Goal: Check status: Check status

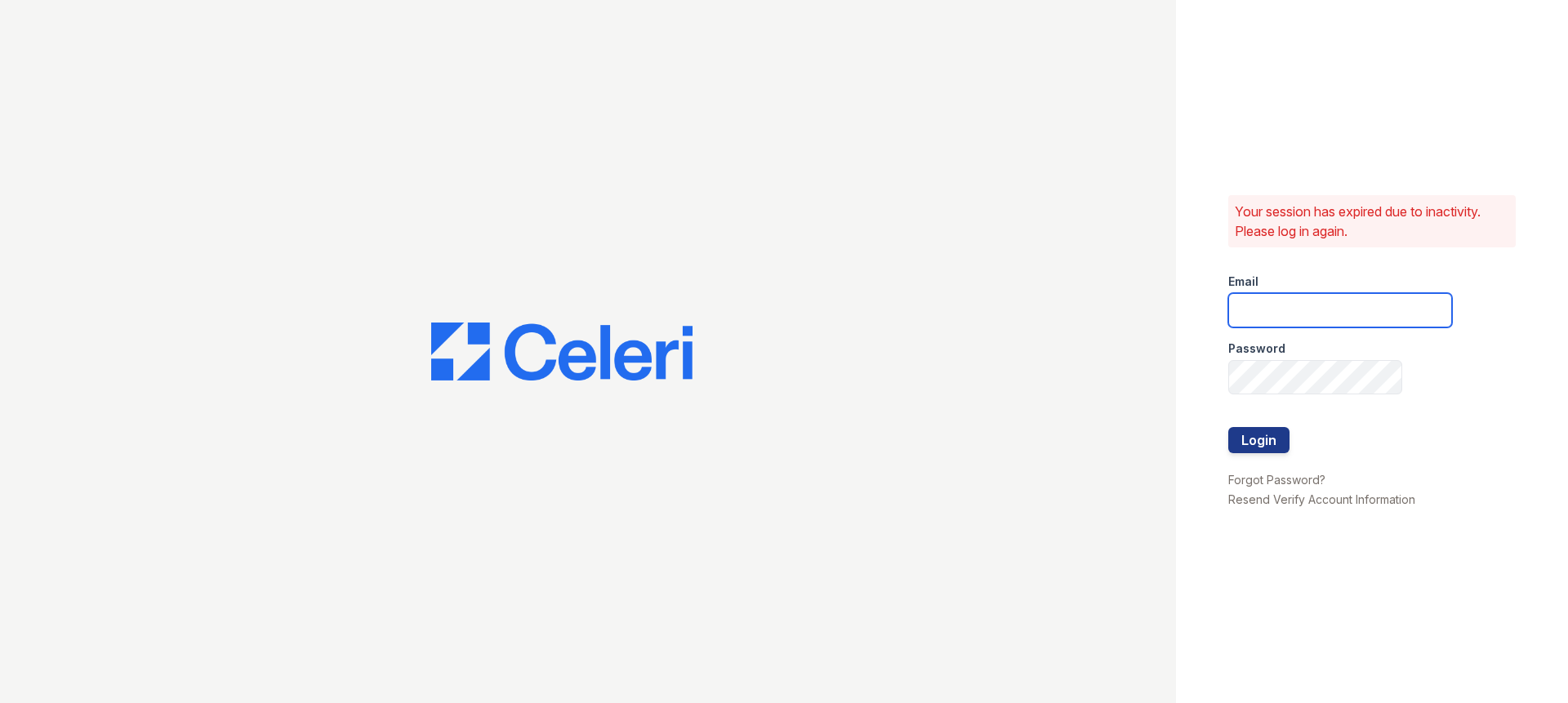
click at [1259, 297] on input "email" at bounding box center [1339, 310] width 224 height 34
type input "stewart@altavitapm.com"
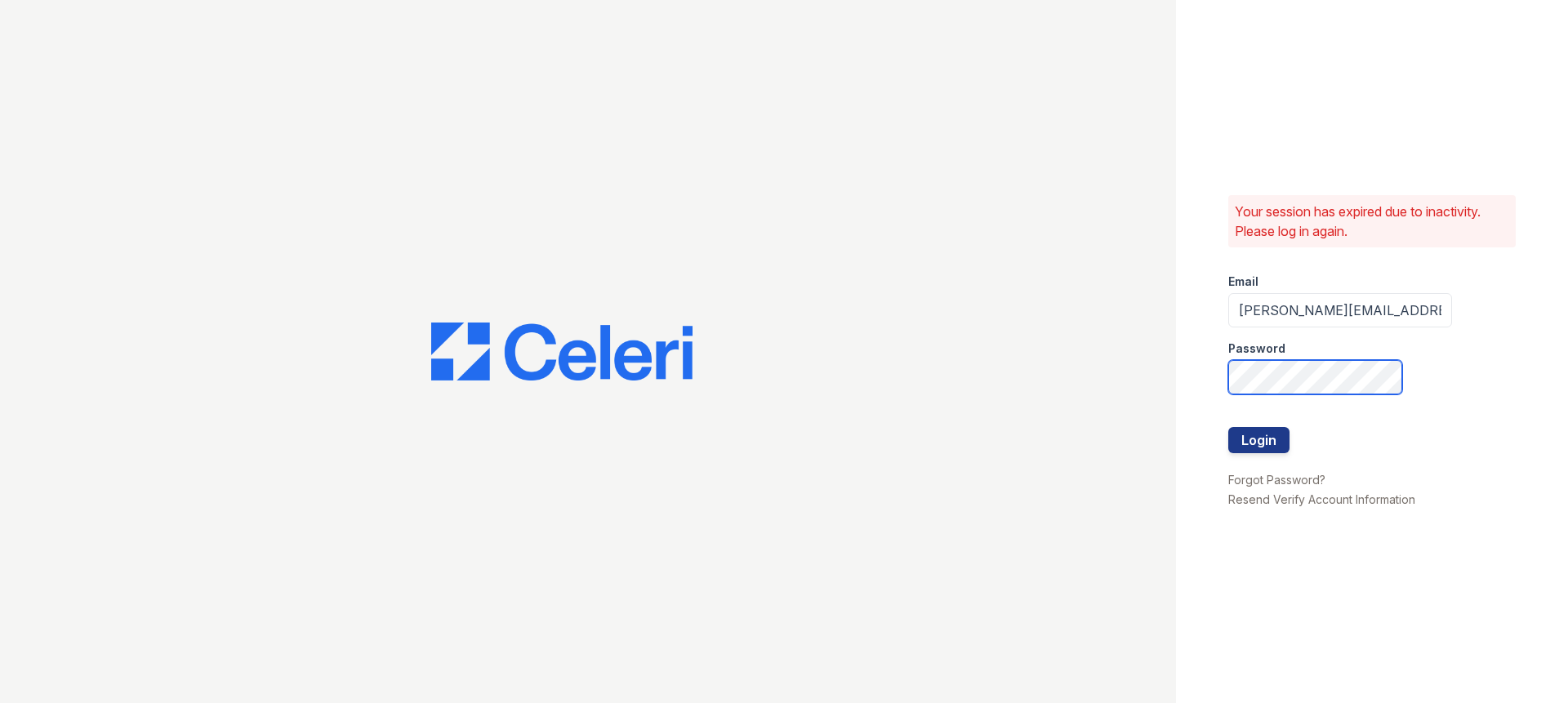
click at [1228, 427] on button "Login" at bounding box center [1259, 440] width 61 height 26
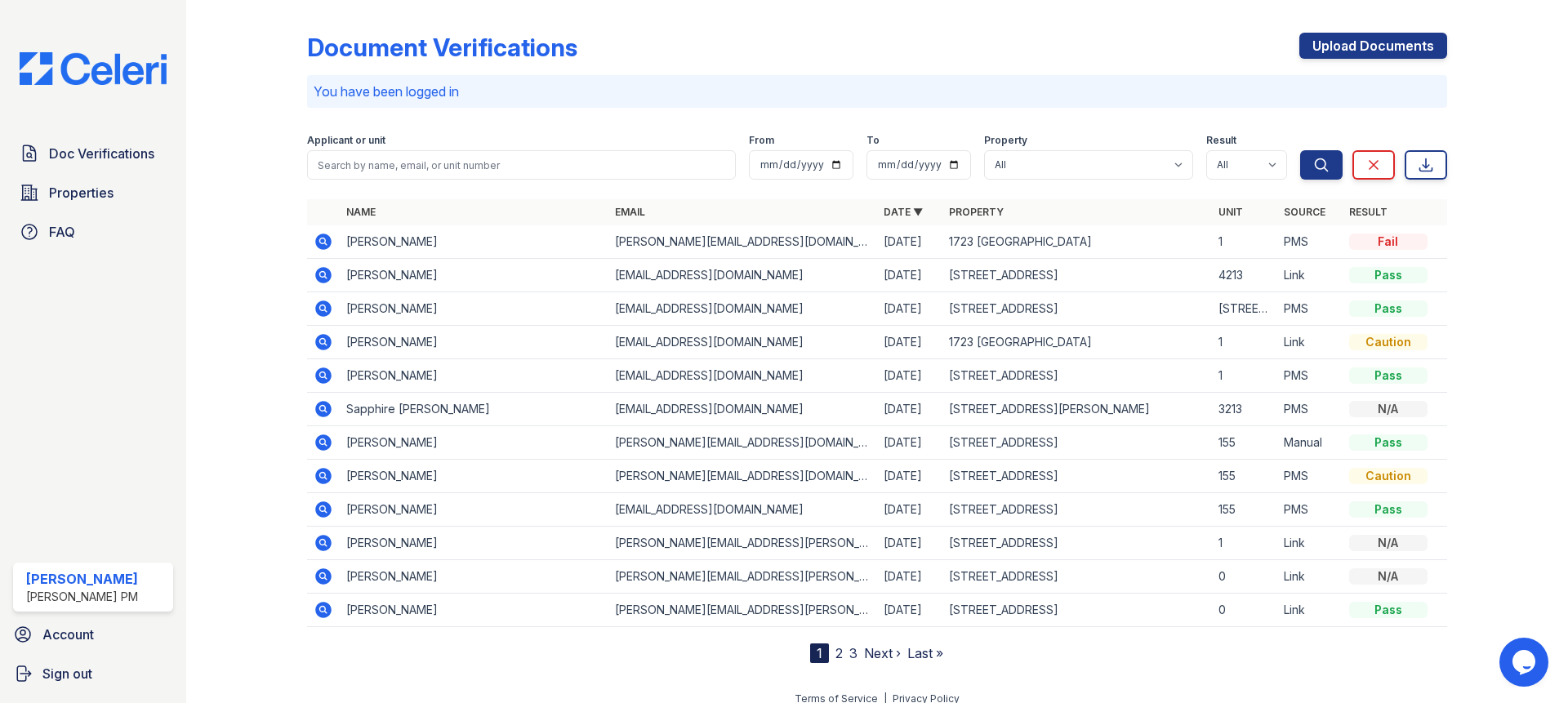
drag, startPoint x: 597, startPoint y: 274, endPoint x: 1276, endPoint y: 318, distance: 680.4
click at [1276, 318] on tbody "Madeline Viola madeline.ballare@gmail.com 09/26/25 1723 Northwest 25th Street 1…" at bounding box center [877, 425] width 1140 height 401
click at [380, 240] on td "Madeline Viola" at bounding box center [474, 242] width 268 height 33
click at [317, 240] on icon at bounding box center [323, 242] width 17 height 17
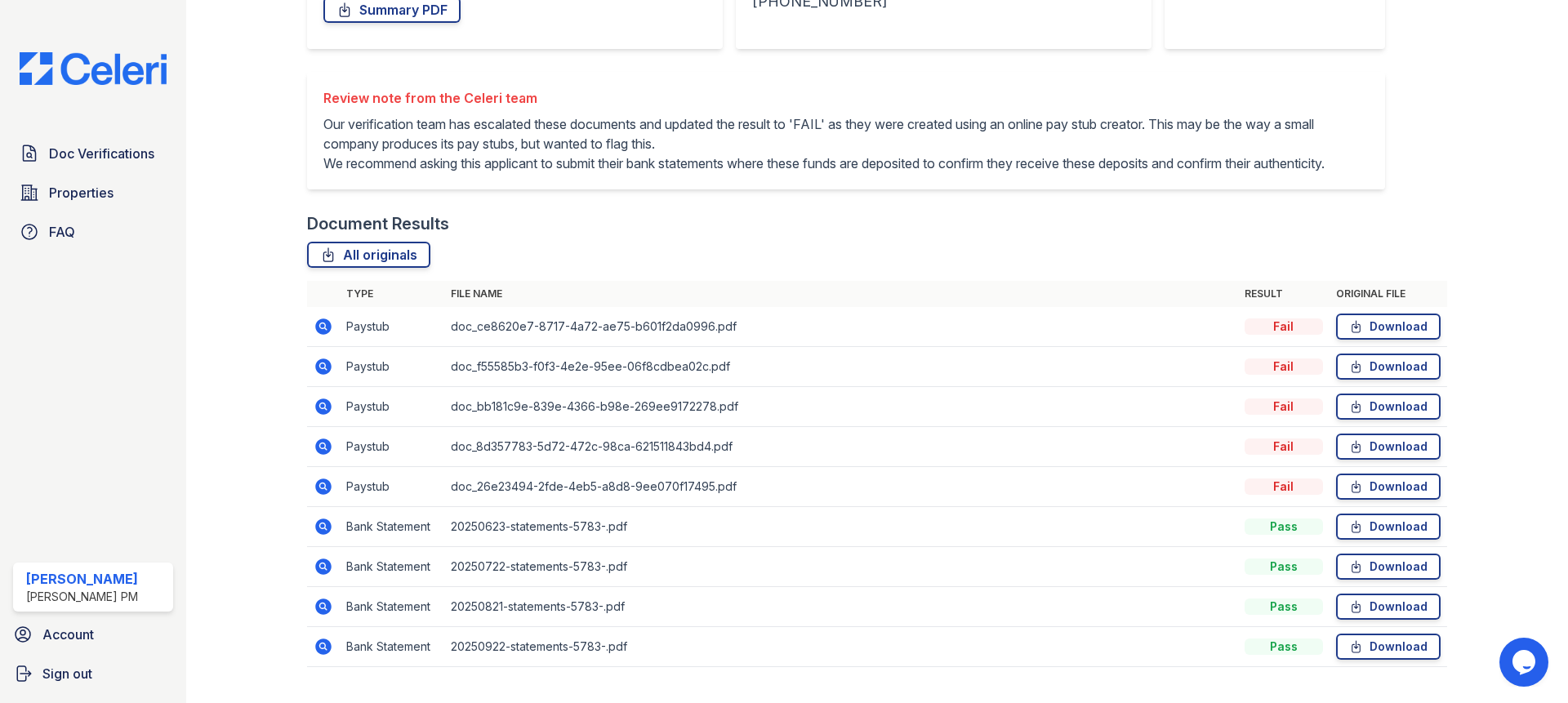
scroll to position [342, 0]
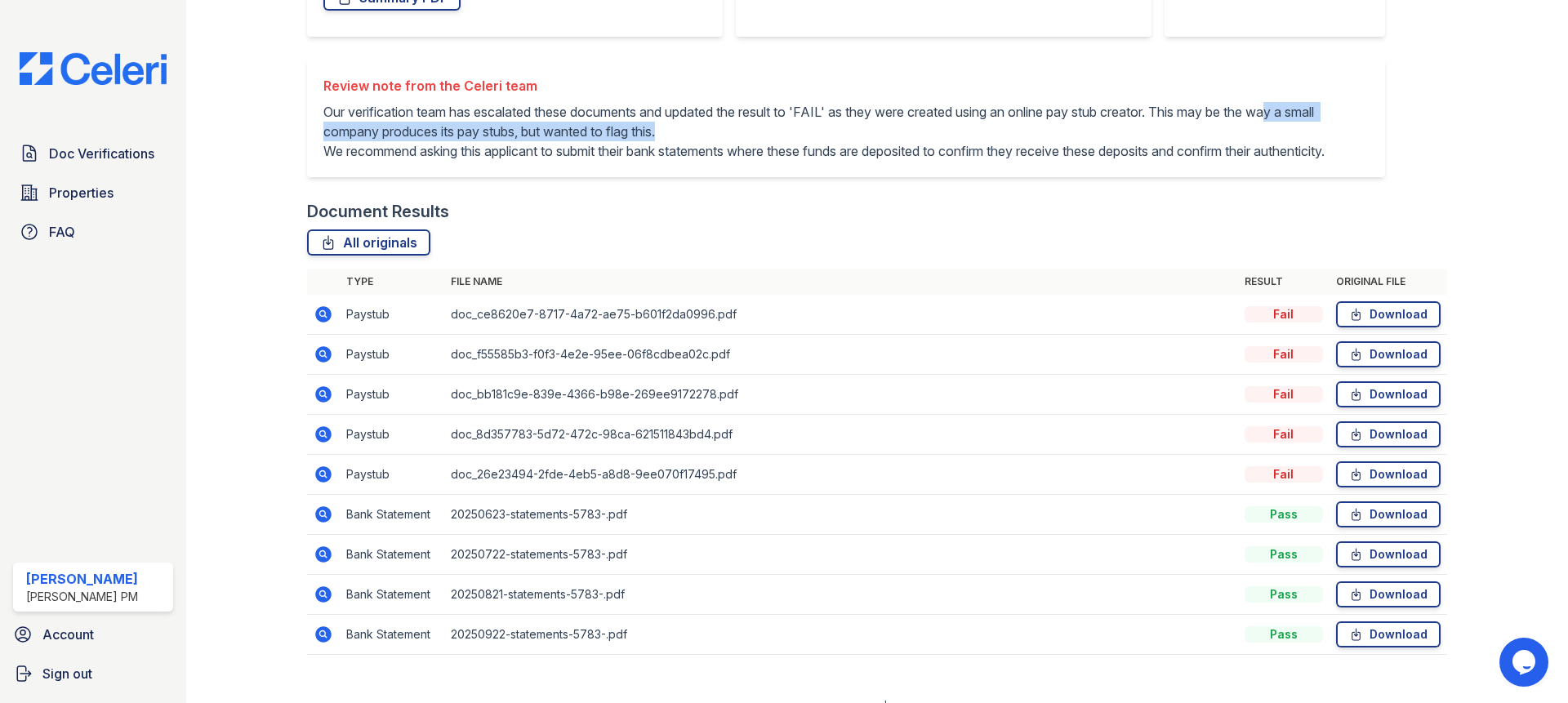
drag, startPoint x: 655, startPoint y: 134, endPoint x: 390, endPoint y: 160, distance: 266.3
click at [391, 159] on p "Our verification team has escalated these documents and updated the result to '…" at bounding box center [846, 131] width 1045 height 59
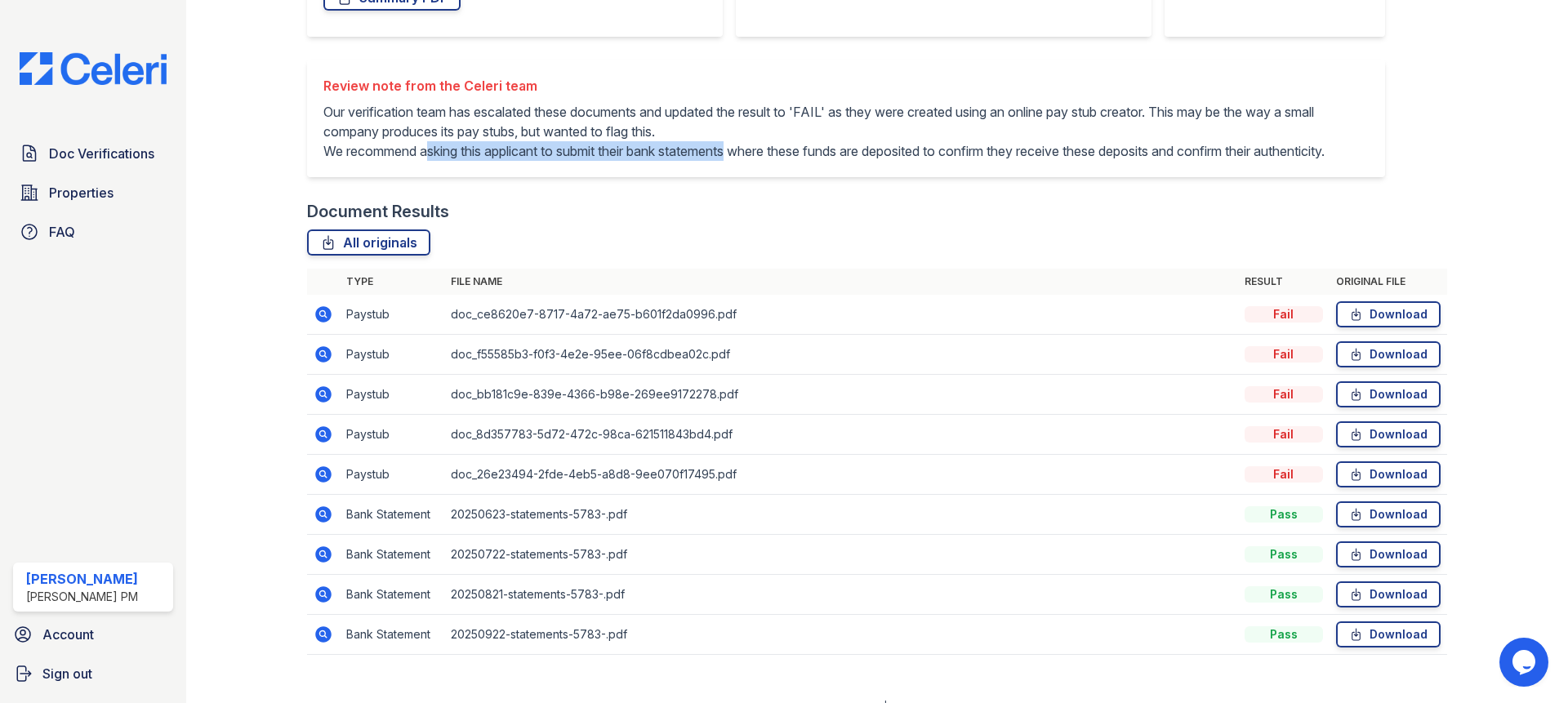
drag, startPoint x: 432, startPoint y: 172, endPoint x: 744, endPoint y: 171, distance: 312.0
click at [744, 161] on p "Our verification team has escalated these documents and updated the result to '…" at bounding box center [846, 131] width 1045 height 59
click at [785, 161] on p "Our verification team has escalated these documents and updated the result to '…" at bounding box center [846, 131] width 1045 height 59
drag, startPoint x: 919, startPoint y: 175, endPoint x: 399, endPoint y: 175, distance: 520.0
click at [400, 161] on p "Our verification team has escalated these documents and updated the result to '…" at bounding box center [846, 131] width 1045 height 59
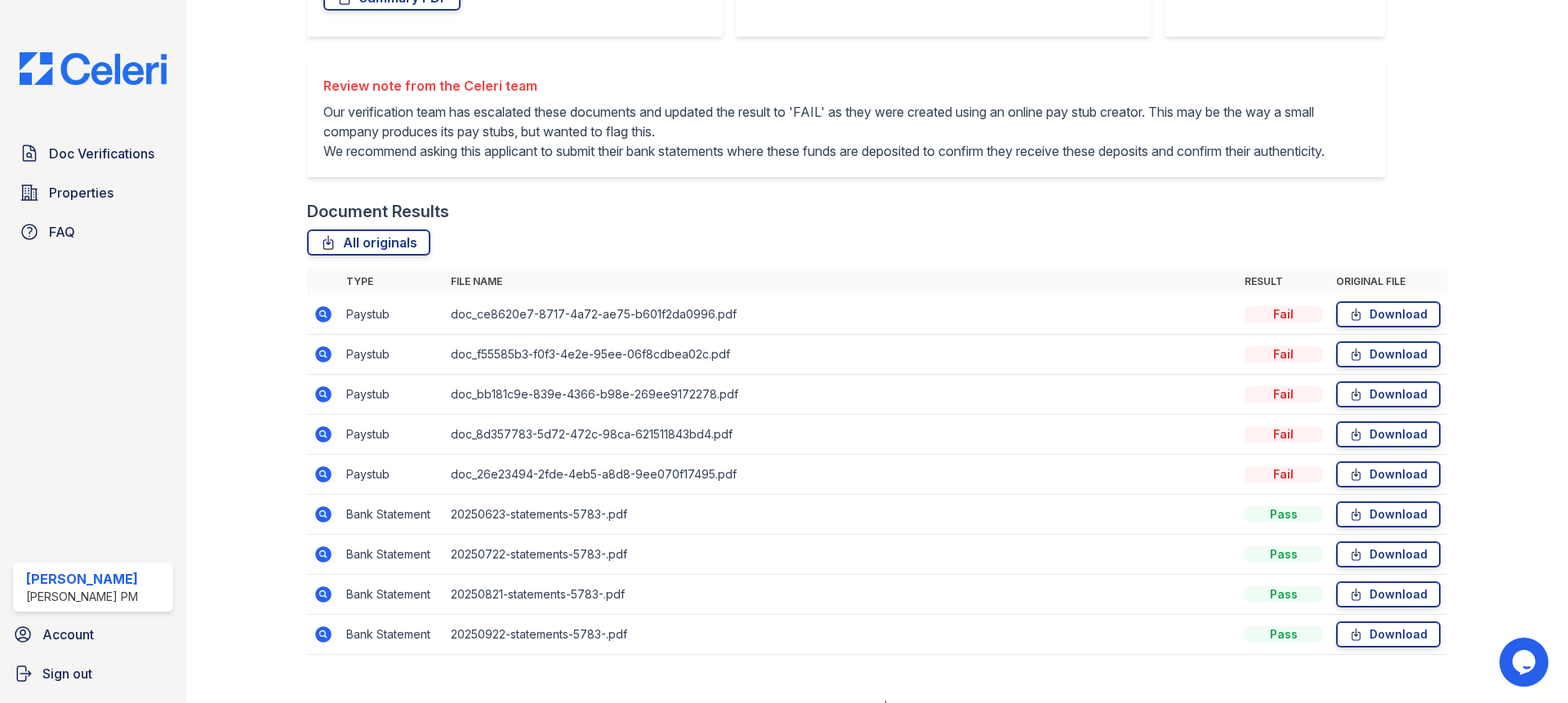
click at [496, 161] on p "Our verification team has escalated these documents and updated the result to '…" at bounding box center [846, 131] width 1045 height 59
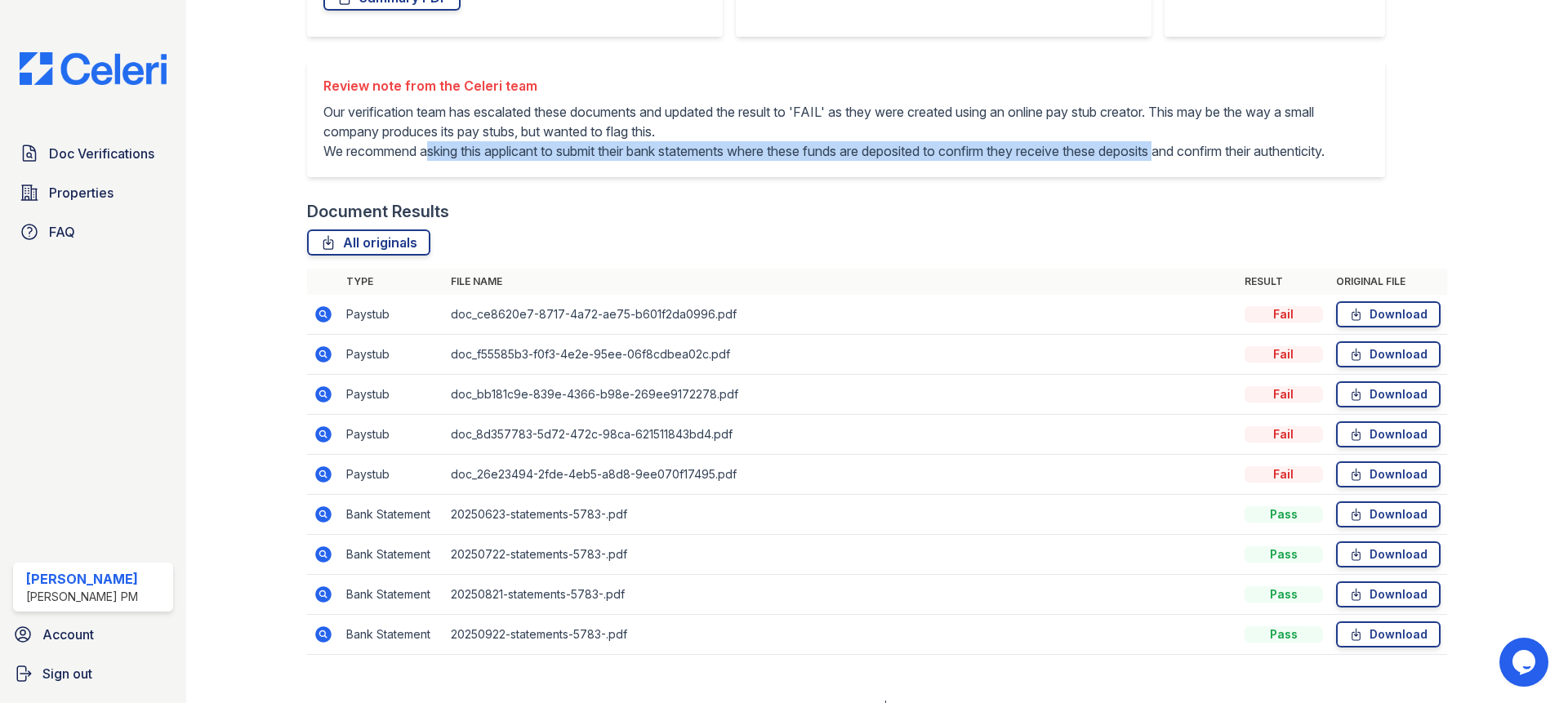
drag, startPoint x: 479, startPoint y: 184, endPoint x: 428, endPoint y: 167, distance: 53.8
click at [428, 161] on p "Our verification team has escalated these documents and updated the result to '…" at bounding box center [846, 131] width 1045 height 59
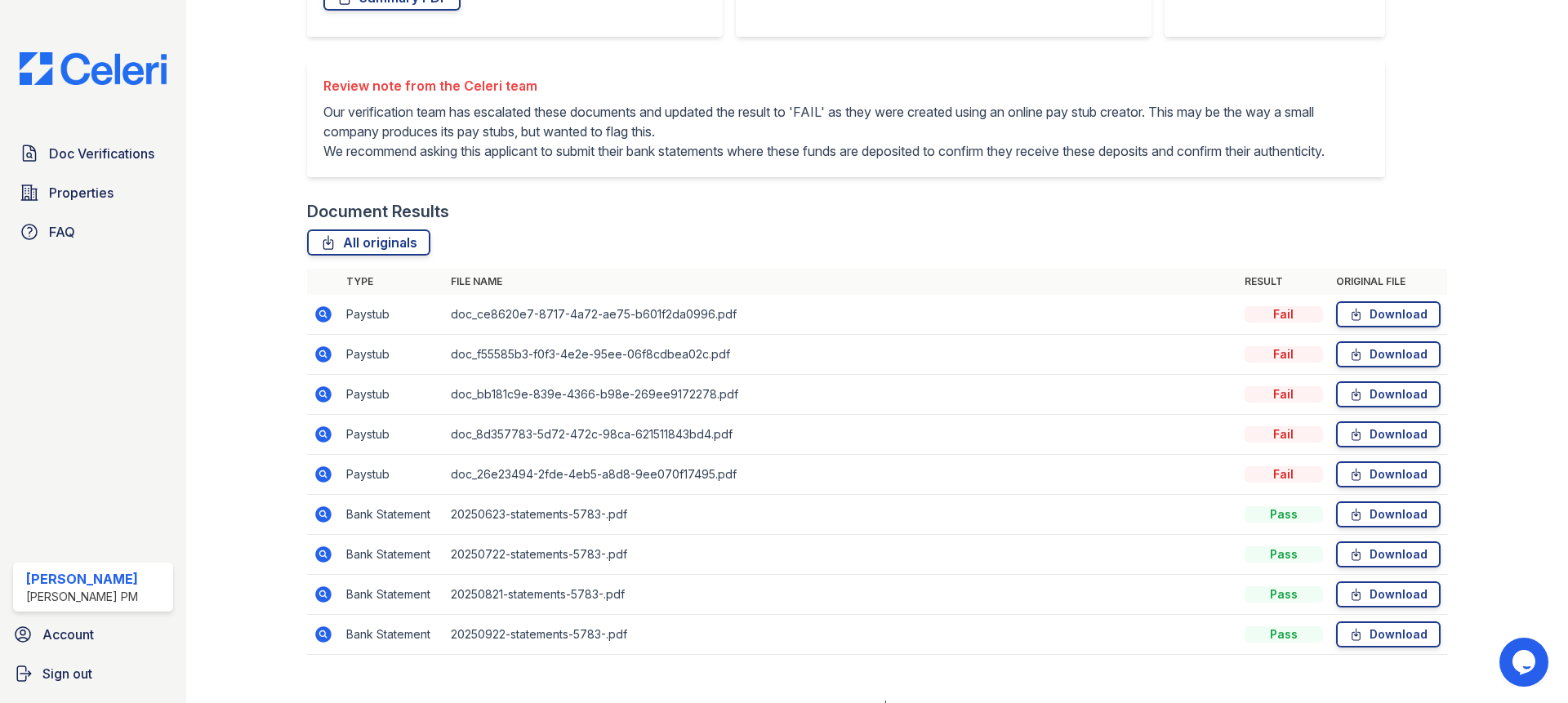
drag, startPoint x: 600, startPoint y: 175, endPoint x: 632, endPoint y: 179, distance: 32.2
click at [600, 161] on p "Our verification team has escalated these documents and updated the result to '…" at bounding box center [846, 131] width 1045 height 59
click at [325, 322] on icon at bounding box center [323, 315] width 17 height 17
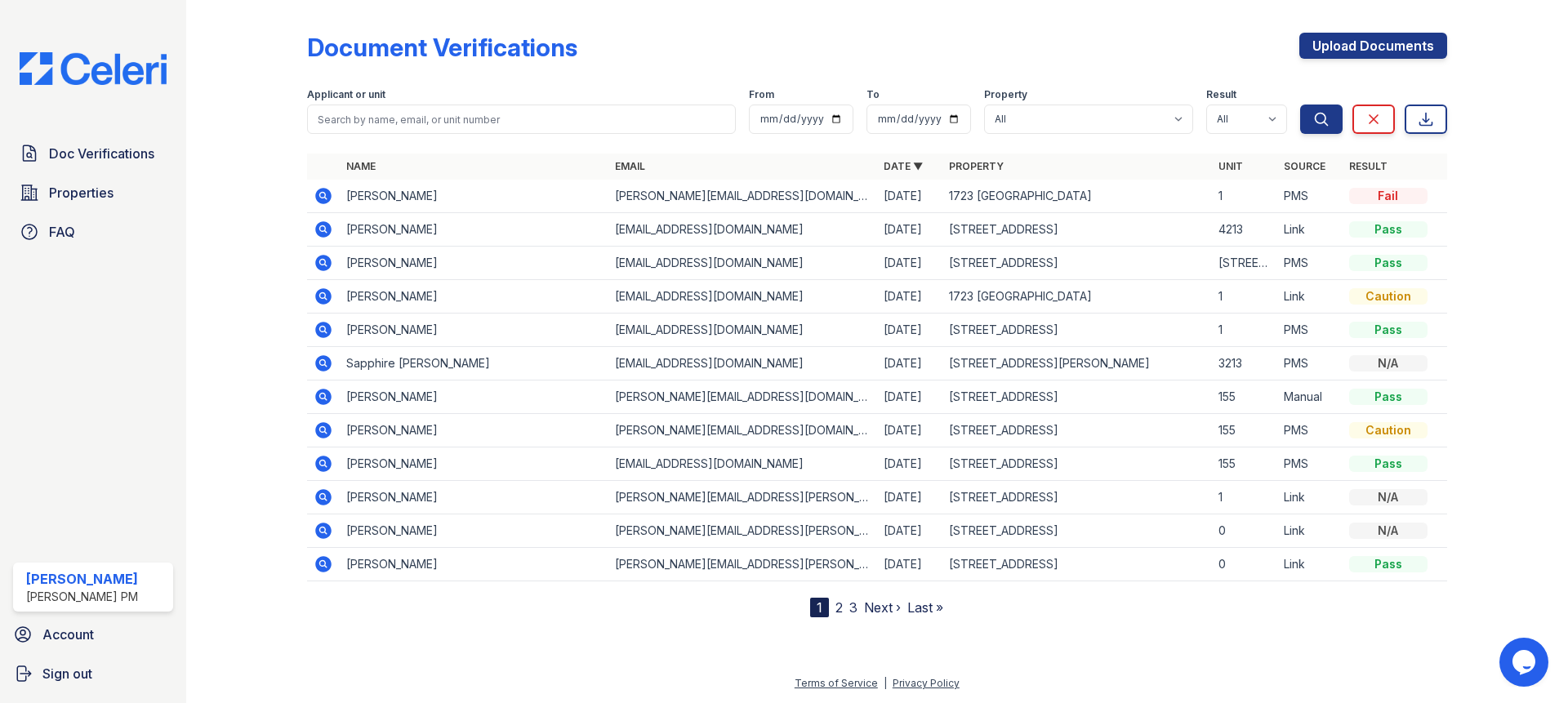
click at [327, 193] on icon at bounding box center [323, 196] width 17 height 17
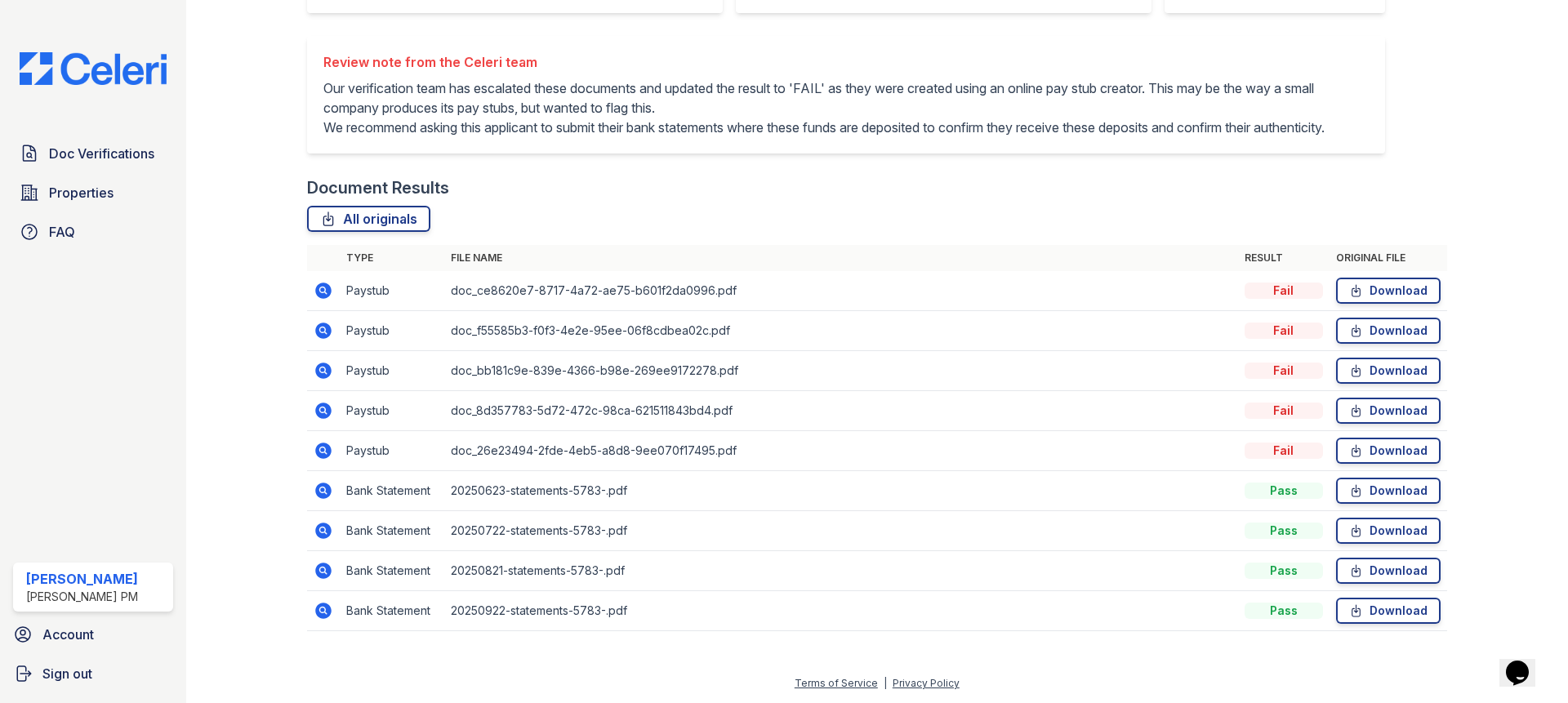
scroll to position [405, 0]
click at [365, 220] on link "All originals" at bounding box center [368, 219] width 123 height 26
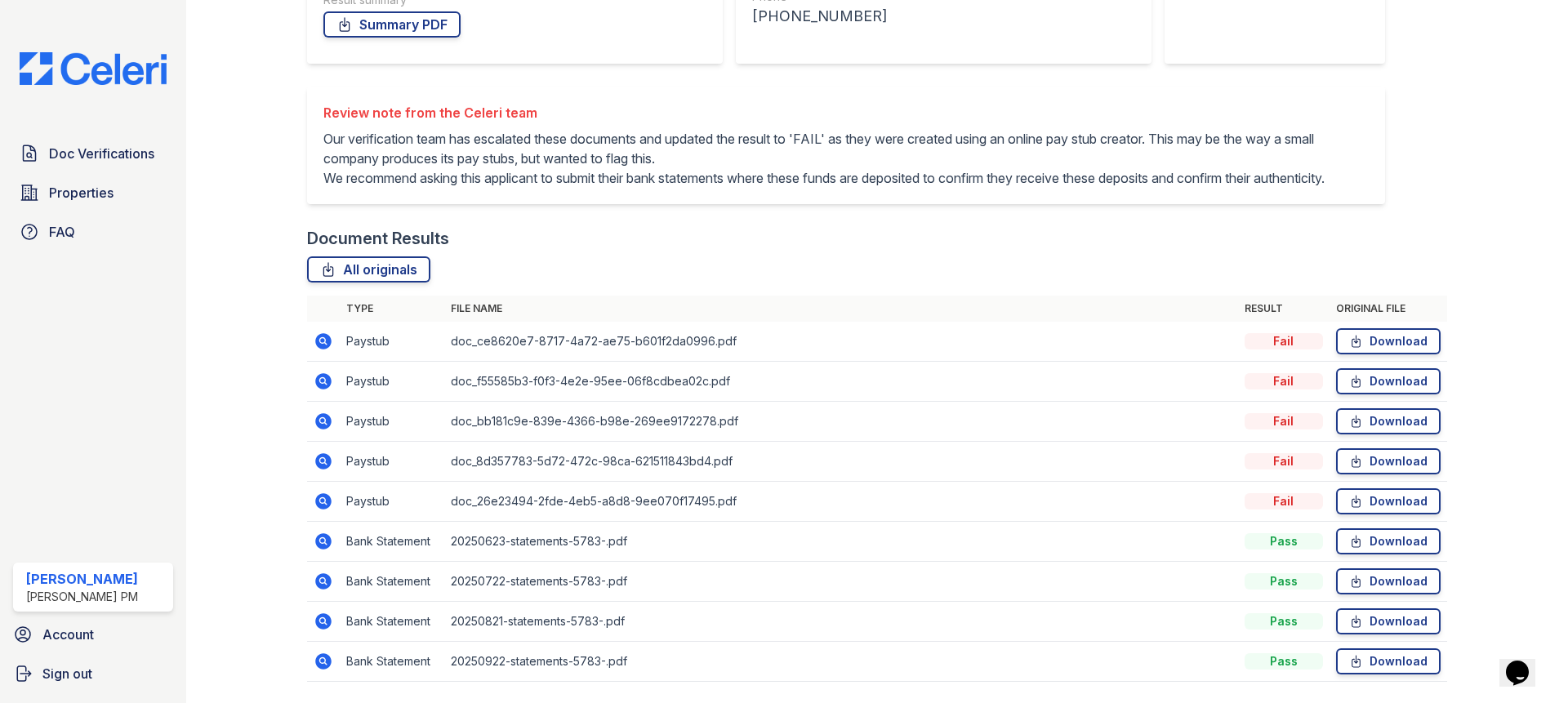
scroll to position [312, 0]
